Goal: Information Seeking & Learning: Find specific fact

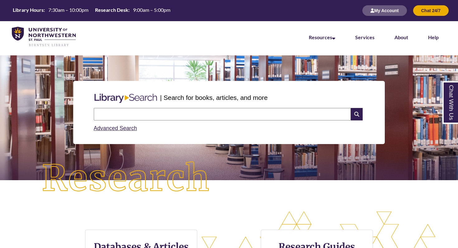
click at [142, 113] on input "text" at bounding box center [222, 114] width 257 height 12
type input "**********"
click at [161, 110] on input "text" at bounding box center [222, 114] width 257 height 12
type input "**********"
